Goal: Information Seeking & Learning: Stay updated

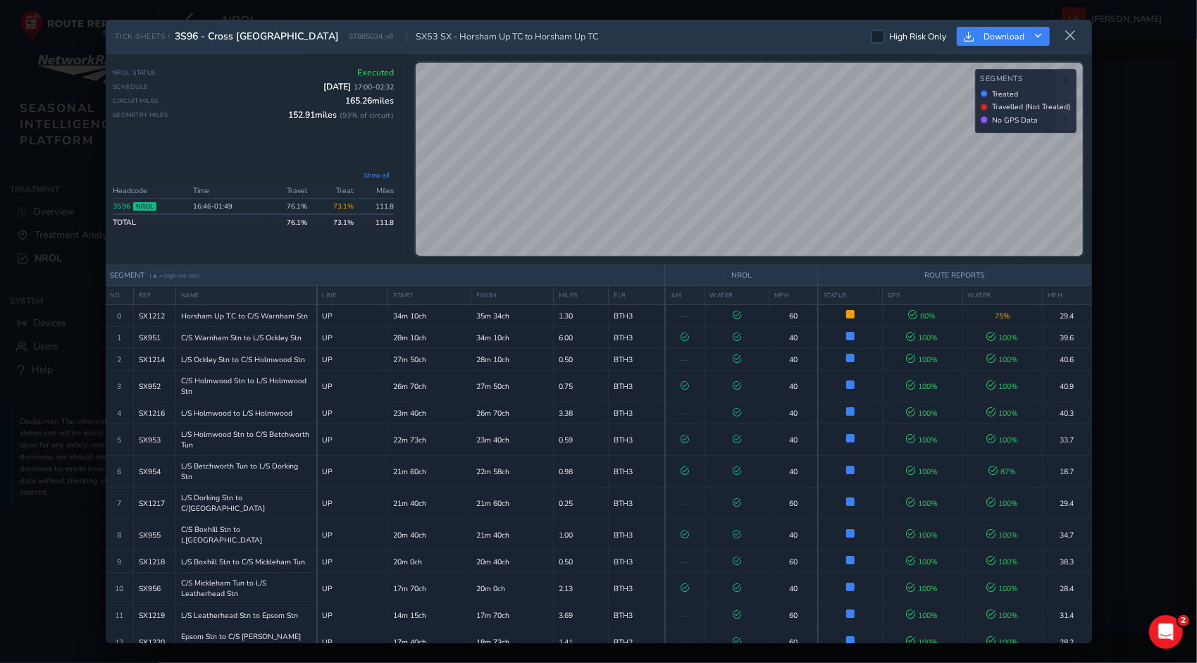
scroll to position [1197, 0]
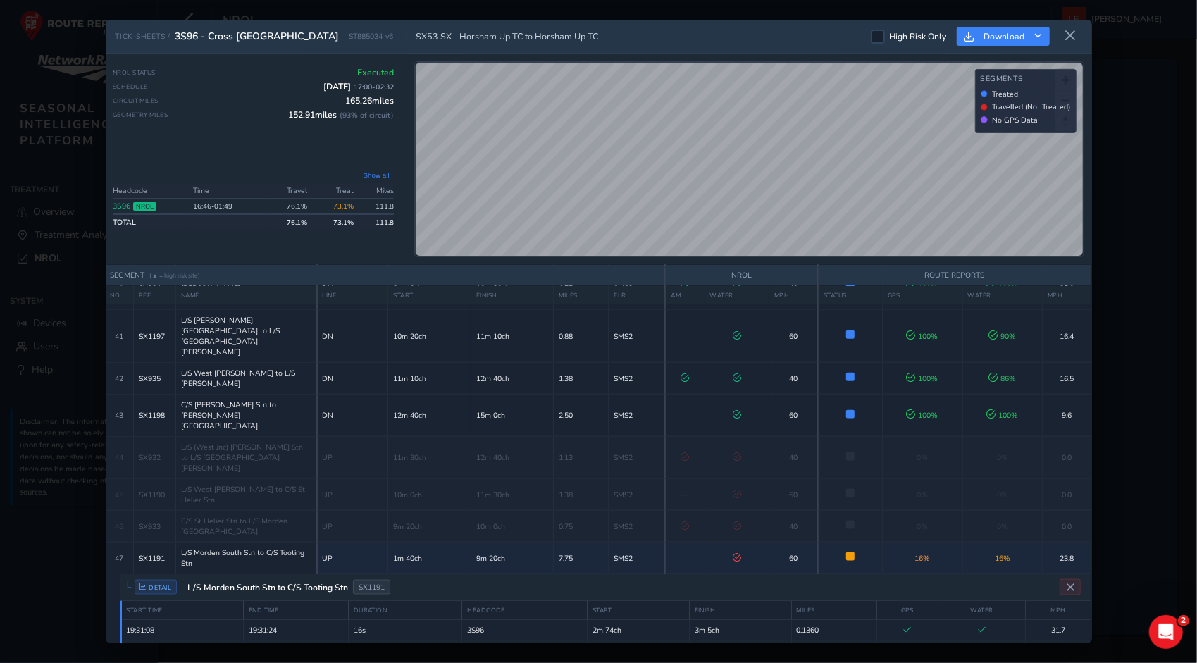
click at [1077, 39] on button at bounding box center [1070, 36] width 23 height 23
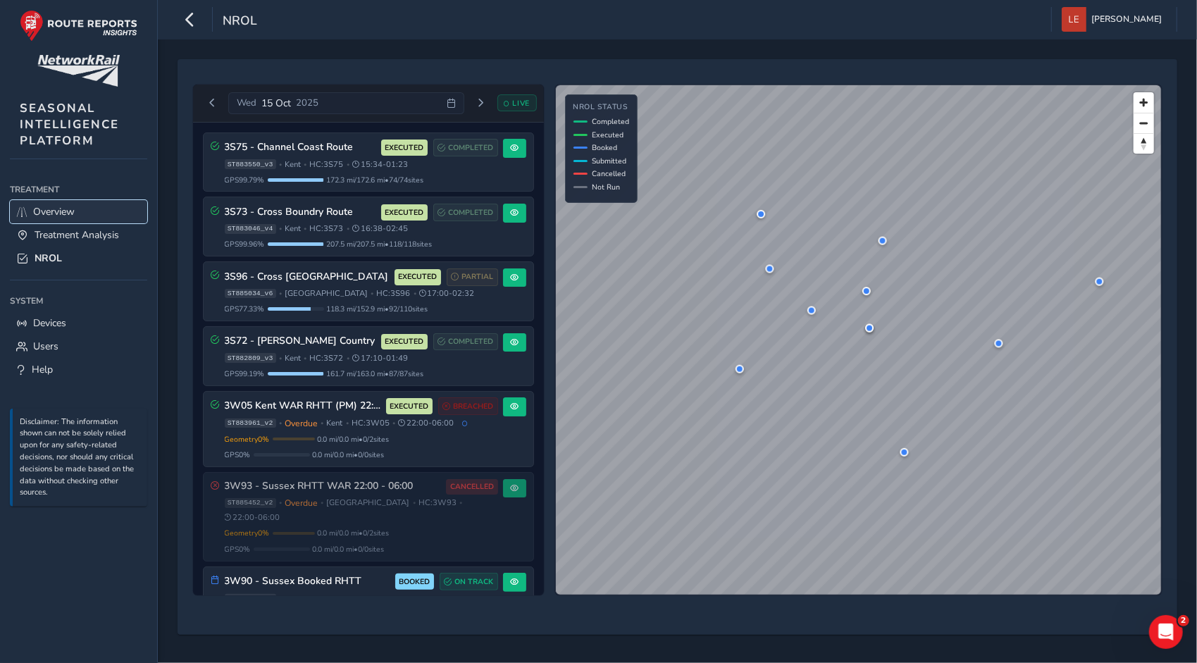
click at [56, 206] on span "Overview" at bounding box center [54, 211] width 42 height 13
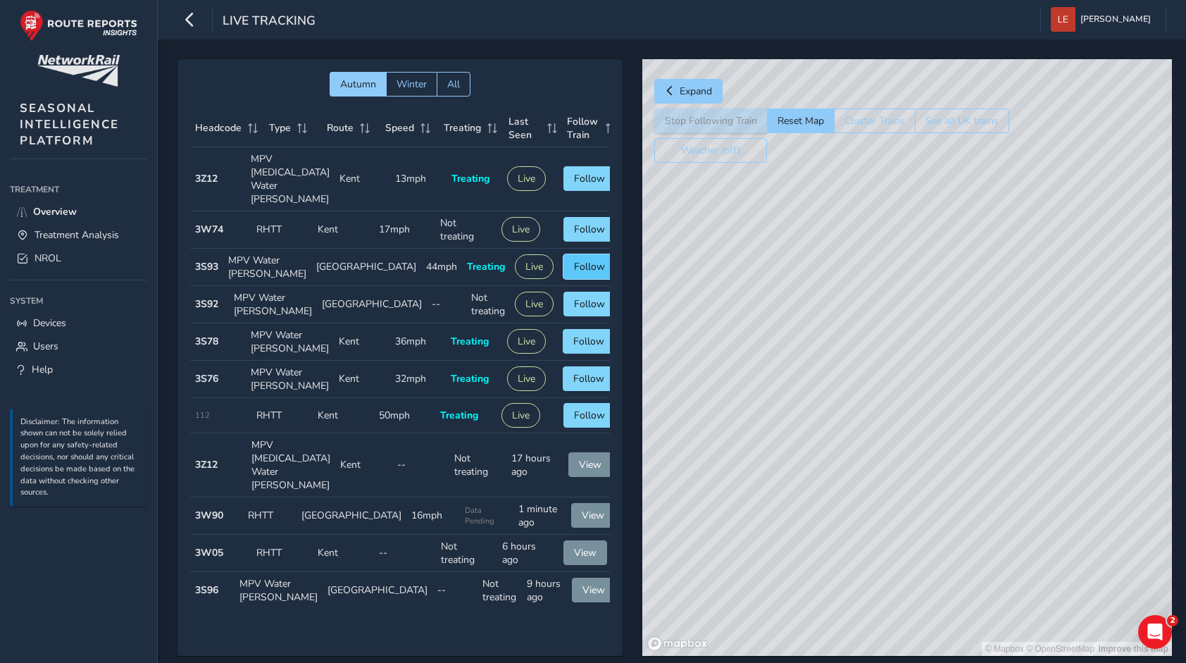
click at [574, 260] on span "Follow" at bounding box center [589, 266] width 31 height 13
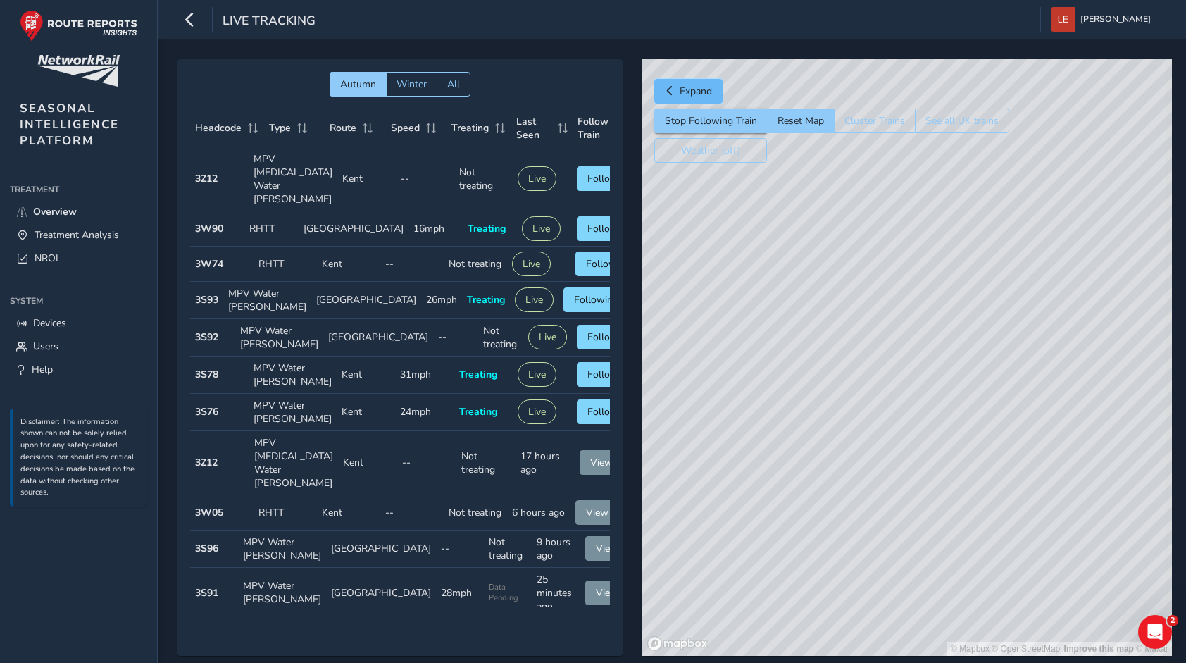
click at [692, 97] on button "Expand" at bounding box center [688, 91] width 68 height 25
